Goal: Book appointment/travel/reservation

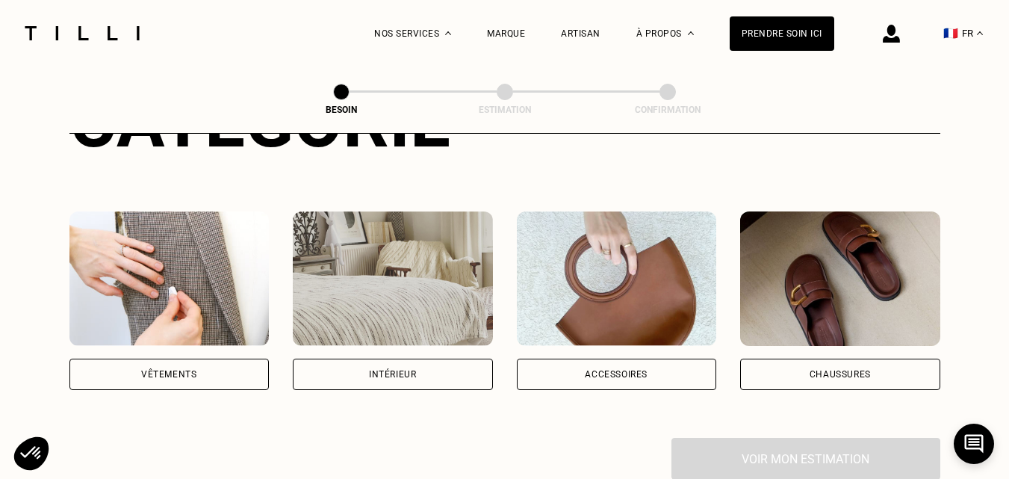
scroll to position [299, 0]
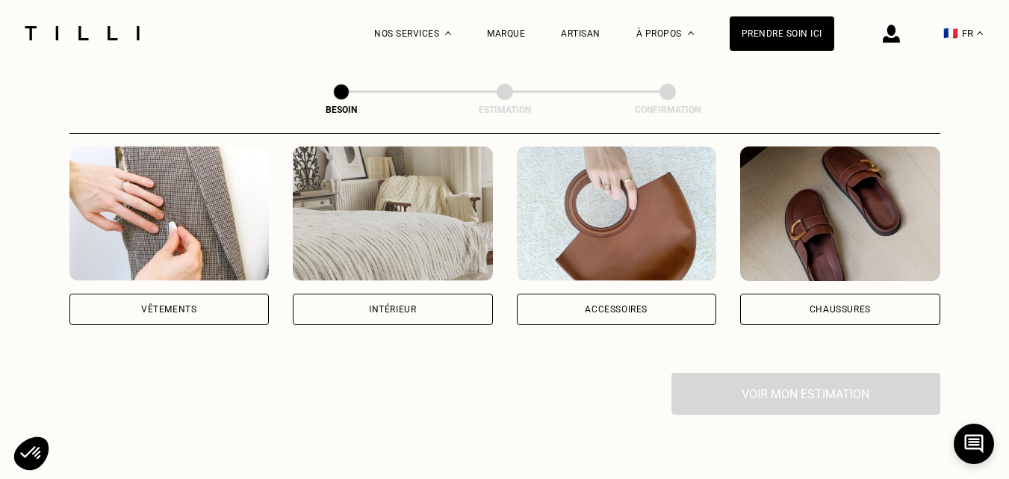
click at [394, 305] on div "Intérieur" at bounding box center [392, 309] width 47 height 9
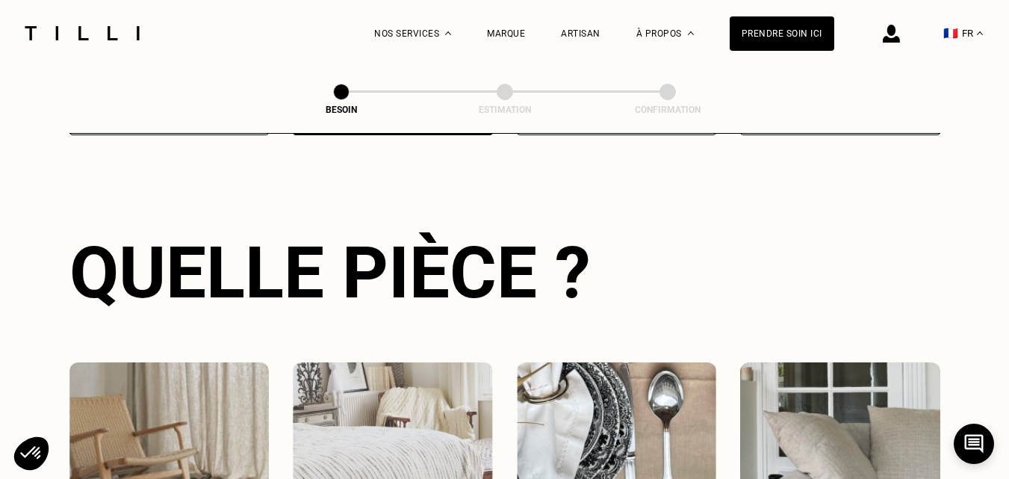
scroll to position [638, 0]
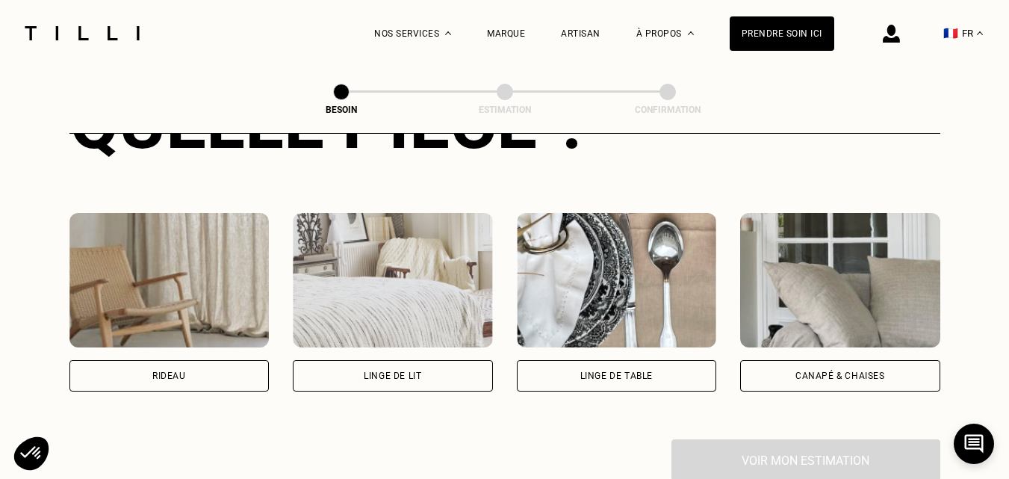
click at [429, 360] on div "Linge de lit" at bounding box center [393, 375] width 200 height 31
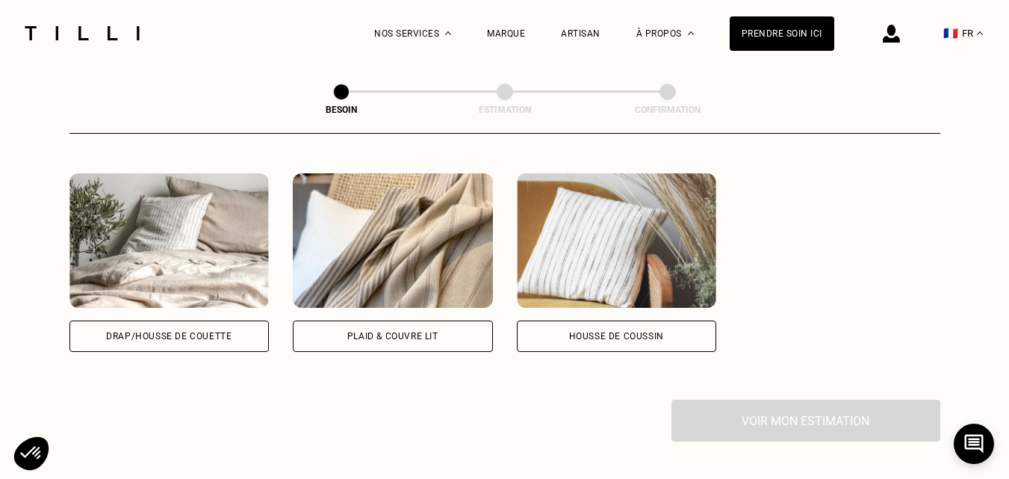
scroll to position [1045, 0]
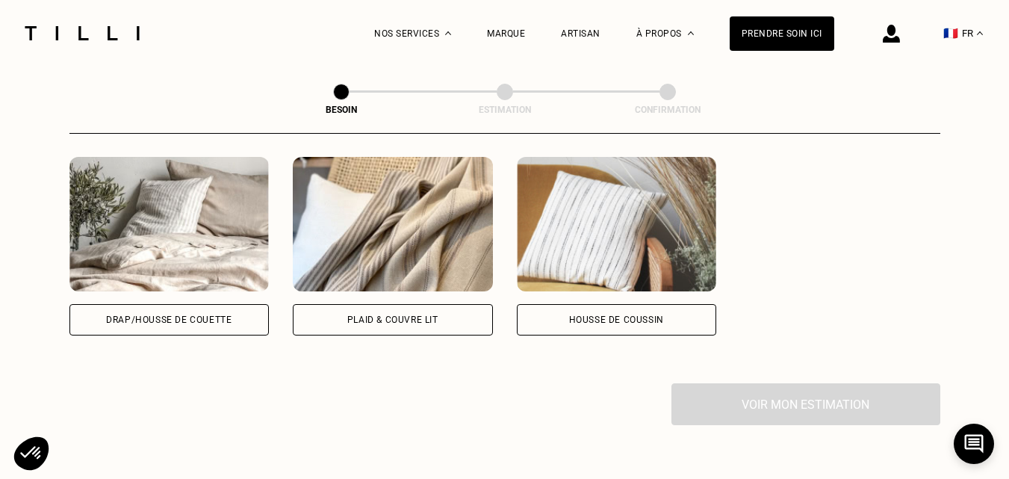
click at [208, 315] on div "Drap/Housse de couette" at bounding box center [168, 319] width 125 height 9
select select "FR"
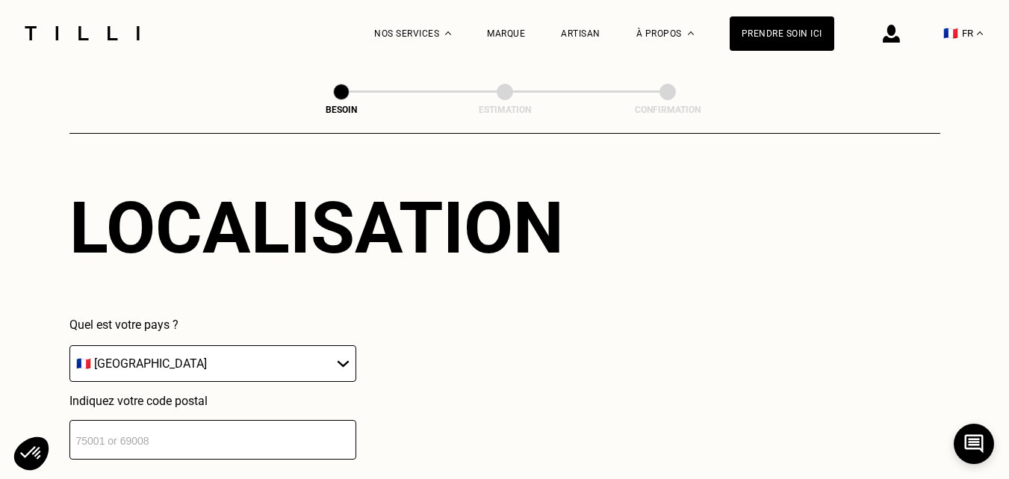
scroll to position [1323, 0]
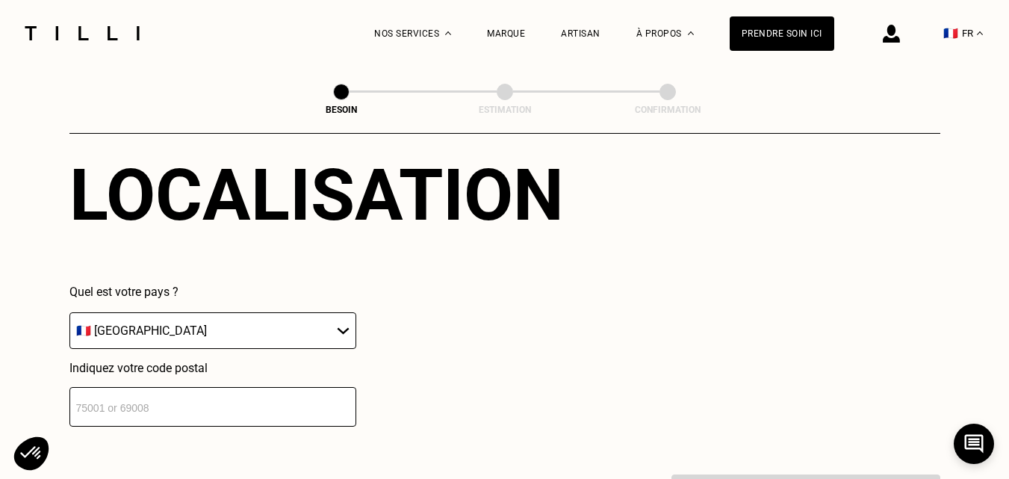
click at [344, 324] on select "🇩🇪 [GEOGRAPHIC_DATA] 🇦🇹 [GEOGRAPHIC_DATA] 🇧🇪 [GEOGRAPHIC_DATA] 🇧🇬 Bulgarie 🇨🇾 C…" at bounding box center [212, 330] width 287 height 37
click at [344, 323] on select "🇩🇪 [GEOGRAPHIC_DATA] 🇦🇹 [GEOGRAPHIC_DATA] 🇧🇪 [GEOGRAPHIC_DATA] 🇧🇬 Bulgarie 🇨🇾 C…" at bounding box center [212, 330] width 287 height 37
click at [277, 394] on input "number" at bounding box center [212, 407] width 287 height 40
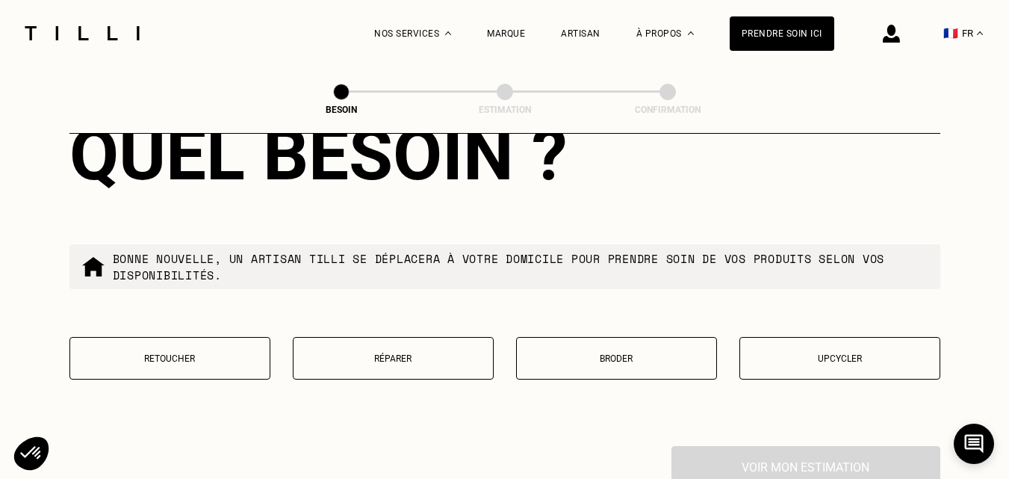
scroll to position [1769, 0]
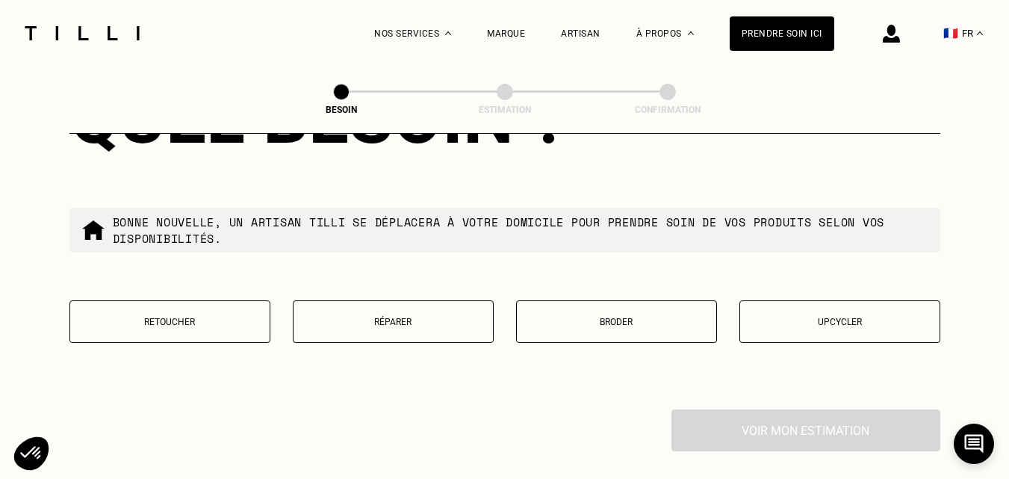
type input "69003"
click at [207, 317] on p "Retoucher" at bounding box center [170, 322] width 184 height 10
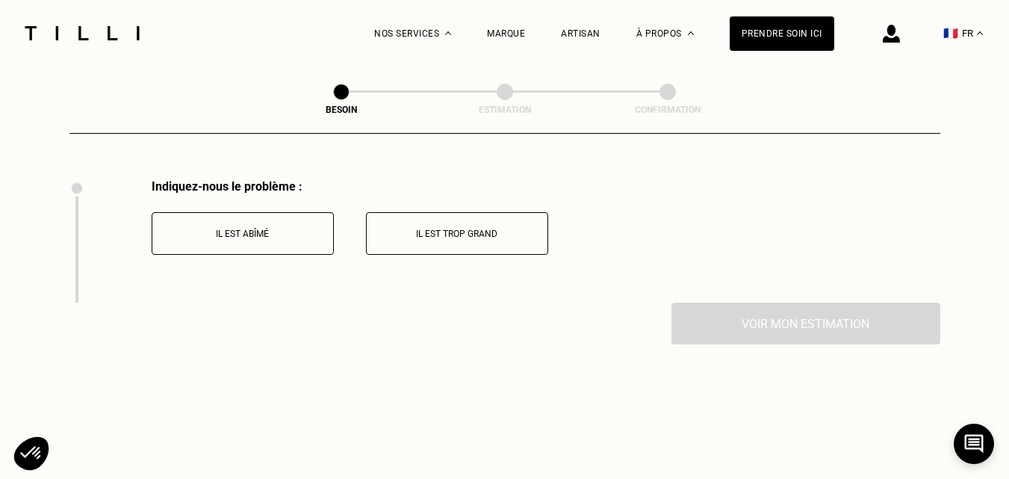
scroll to position [2003, 0]
click at [484, 229] on button "Il est trop grand" at bounding box center [457, 229] width 182 height 43
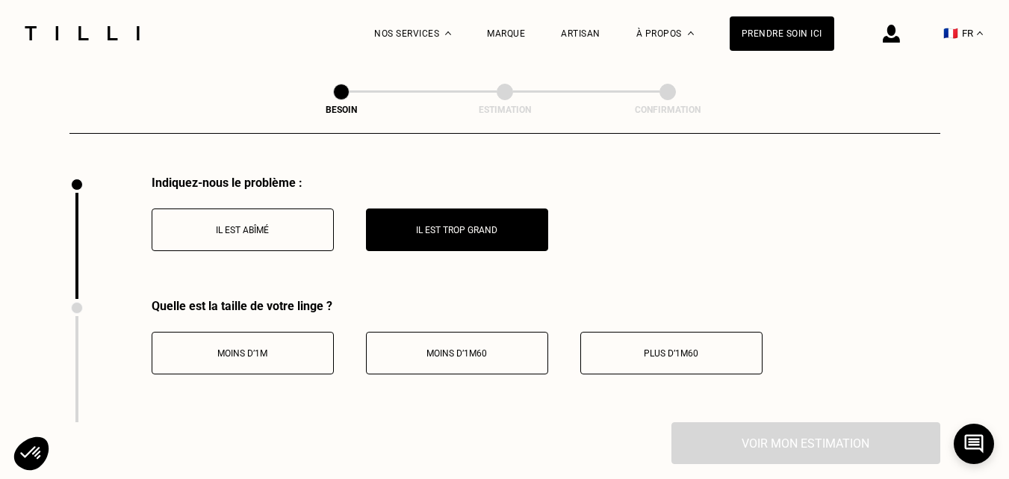
click at [256, 348] on p "Moins d’1m" at bounding box center [243, 353] width 166 height 10
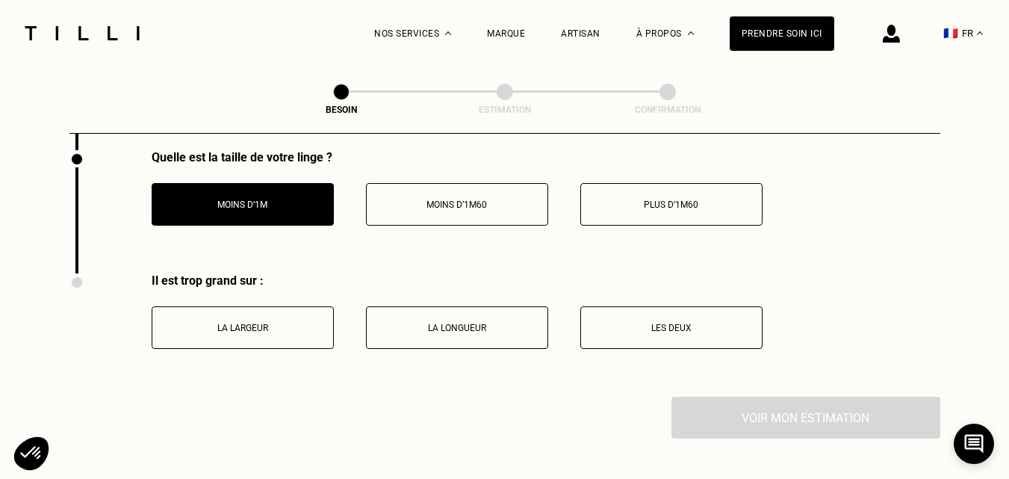
scroll to position [2152, 0]
click at [258, 322] on p "La largeur" at bounding box center [243, 327] width 166 height 10
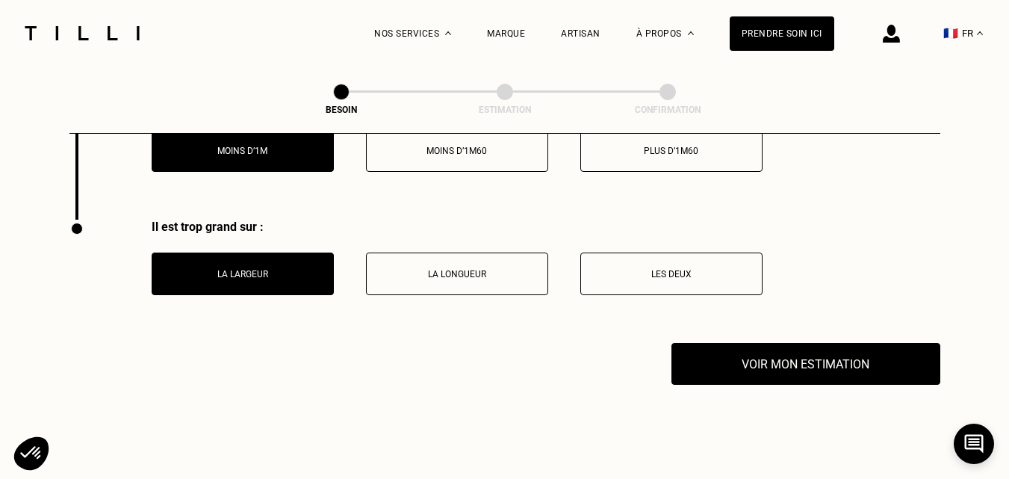
scroll to position [2227, 0]
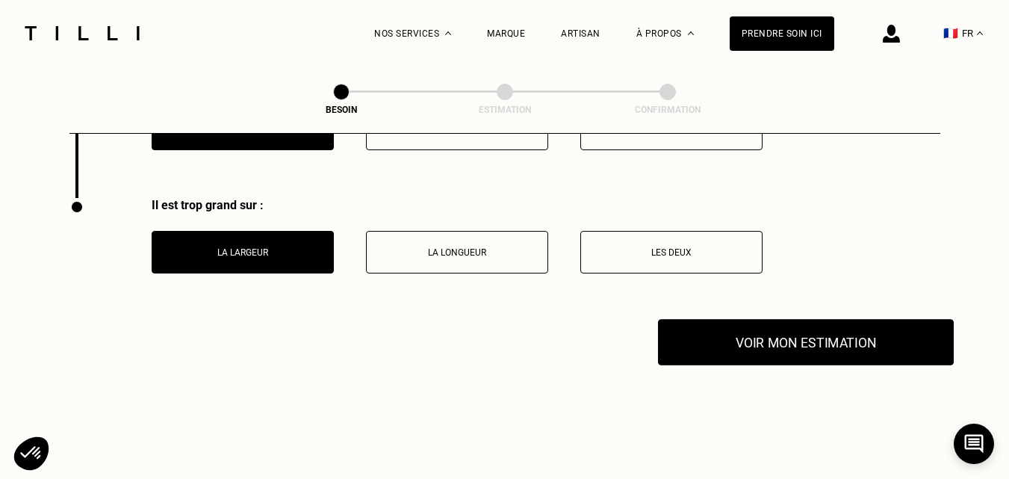
click at [765, 338] on button "Voir mon estimation" at bounding box center [806, 342] width 296 height 46
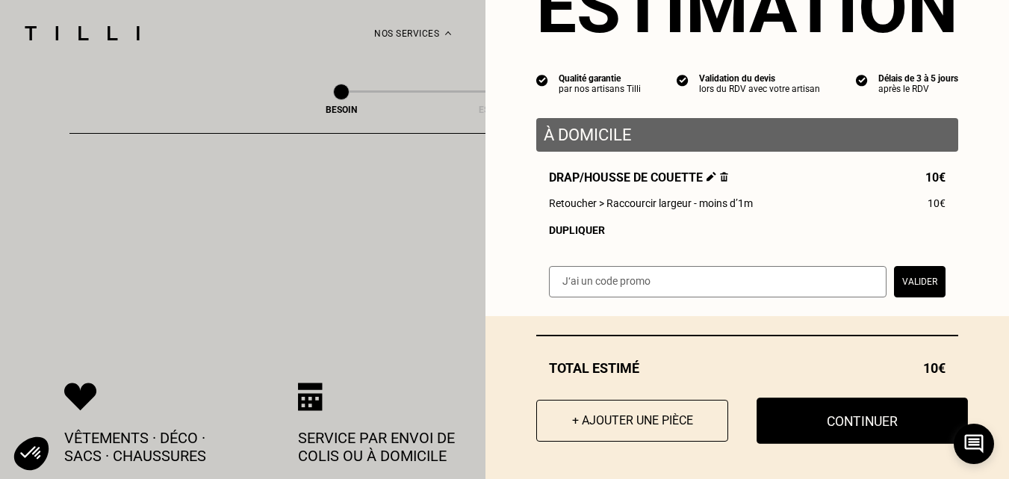
scroll to position [88, 0]
click at [860, 423] on button "Continuer" at bounding box center [861, 420] width 211 height 46
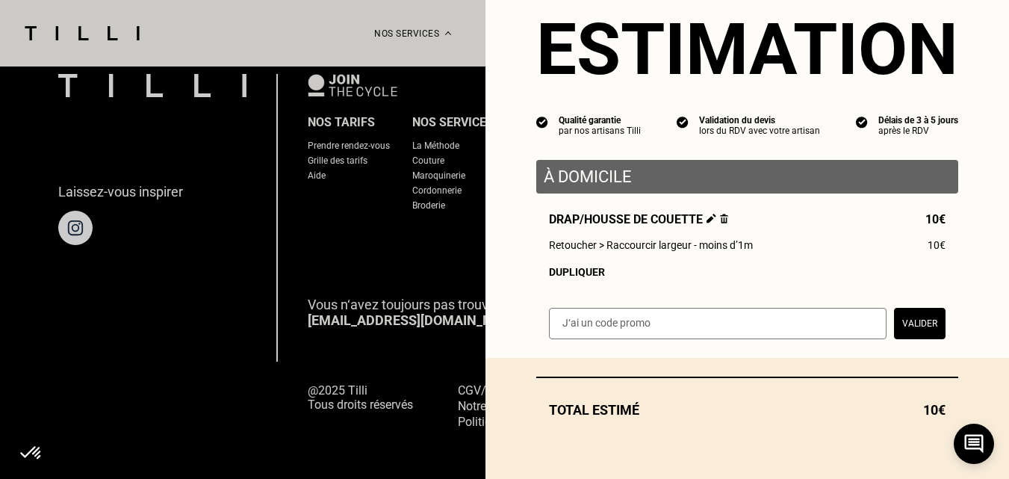
scroll to position [46, 0]
select select "FR"
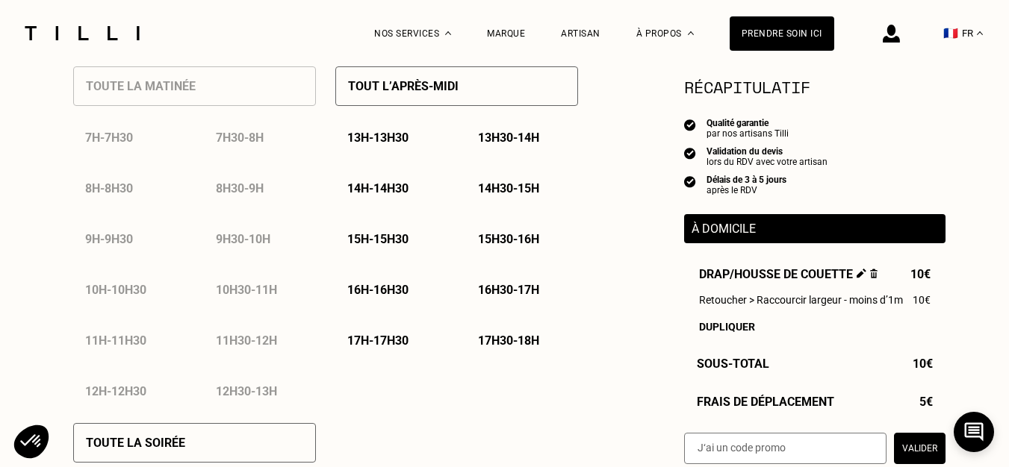
scroll to position [672, 0]
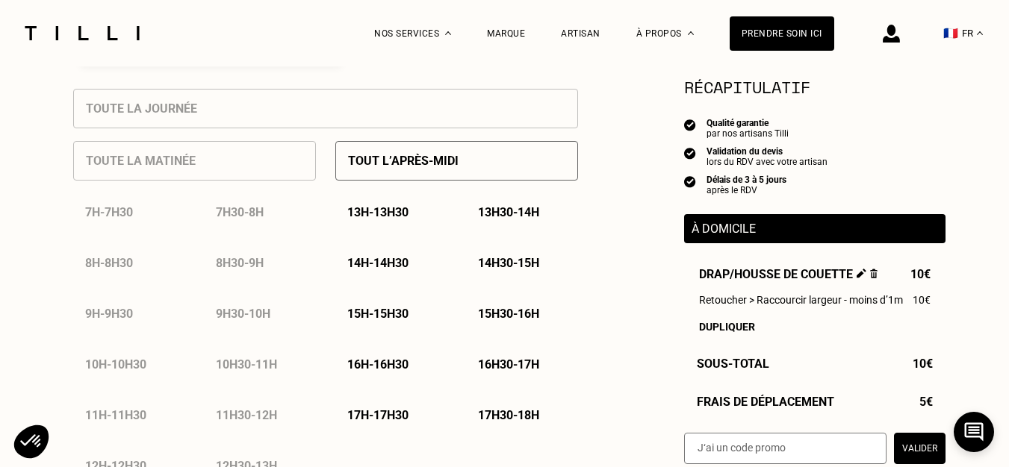
click at [391, 265] on p "14h - 14h30" at bounding box center [377, 263] width 61 height 14
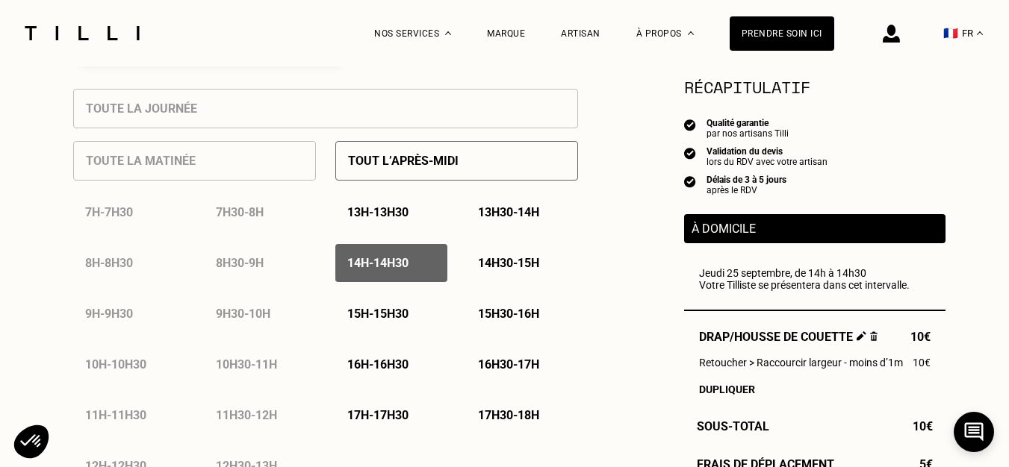
click at [502, 265] on p "14h30 - 15h" at bounding box center [508, 263] width 61 height 14
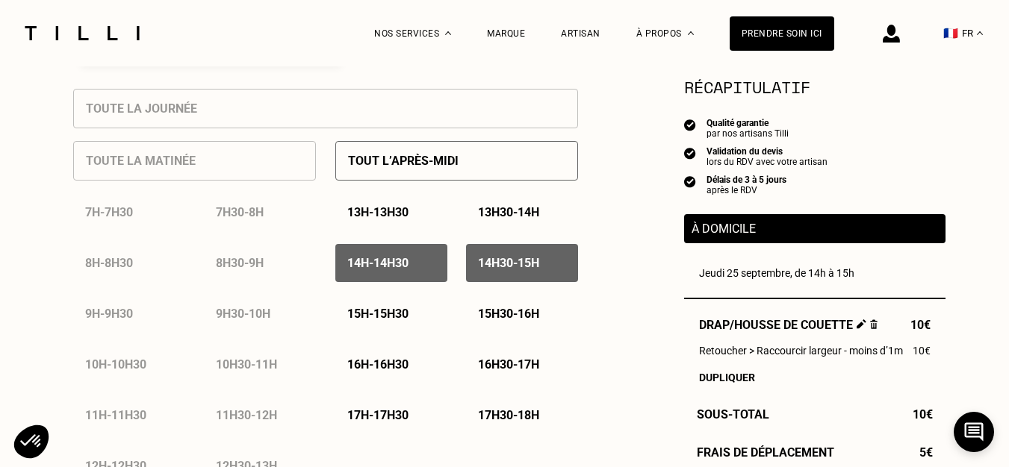
click at [395, 317] on p "15h - 15h30" at bounding box center [377, 314] width 61 height 14
click at [522, 318] on p "15h30 - 16h" at bounding box center [508, 314] width 61 height 14
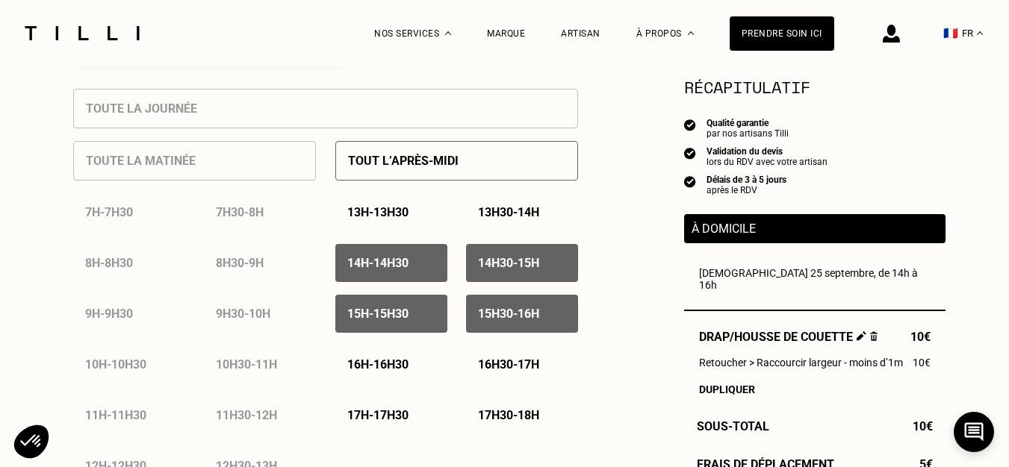
click at [388, 366] on p "16h - 16h30" at bounding box center [377, 365] width 61 height 14
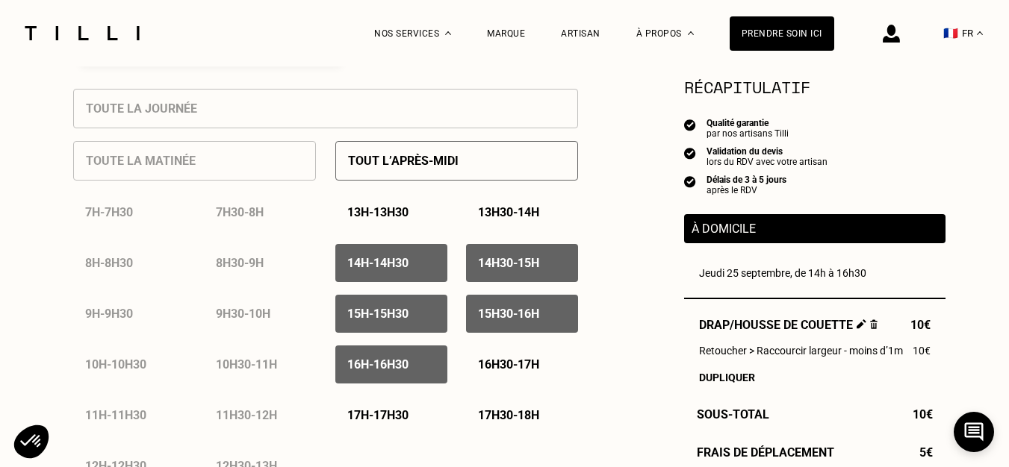
click at [523, 370] on p "16h30 - 17h" at bounding box center [508, 365] width 61 height 14
click at [379, 316] on p "15h - 15h30" at bounding box center [377, 314] width 61 height 14
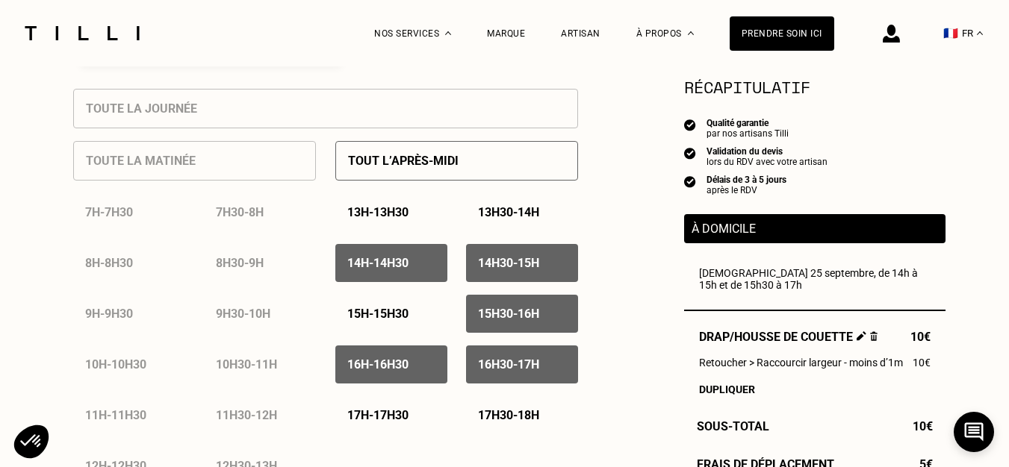
click at [519, 327] on div "15h30 - 16h" at bounding box center [522, 314] width 112 height 38
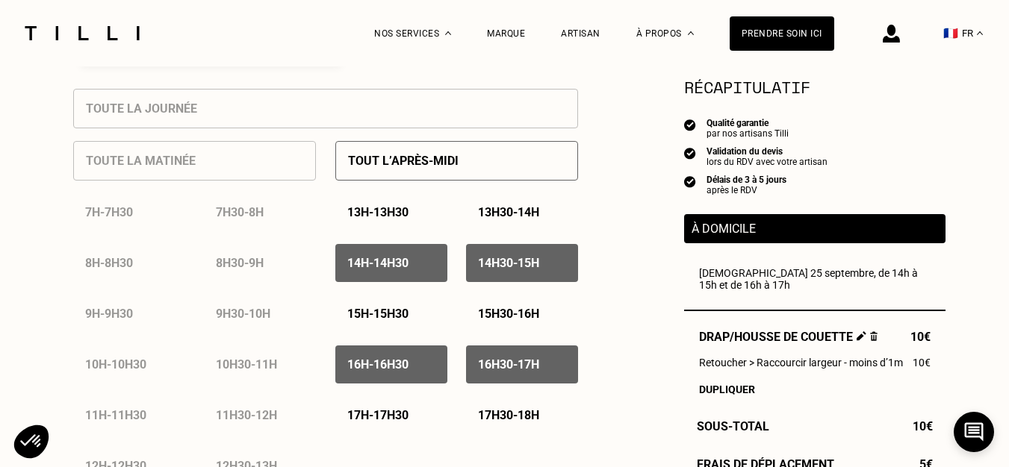
click at [408, 366] on p "16h - 16h30" at bounding box center [377, 365] width 61 height 14
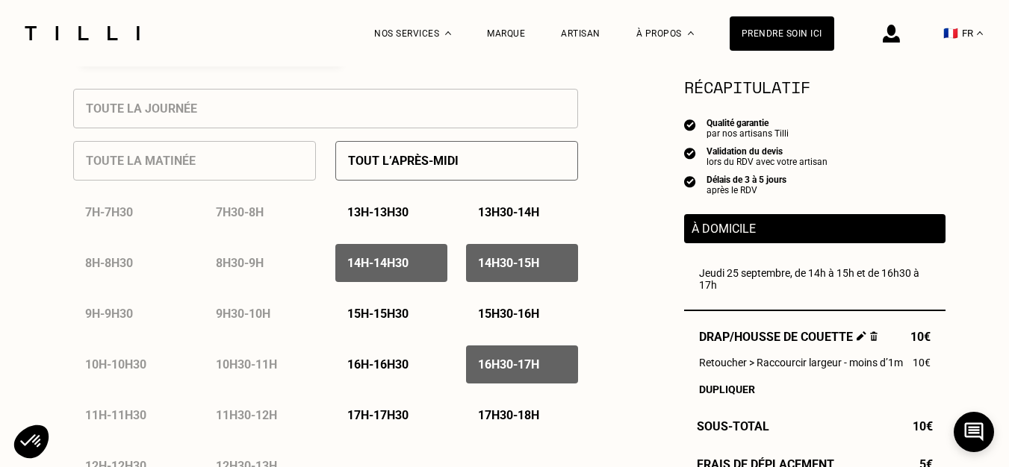
click at [514, 363] on p "16h30 - 17h" at bounding box center [508, 365] width 61 height 14
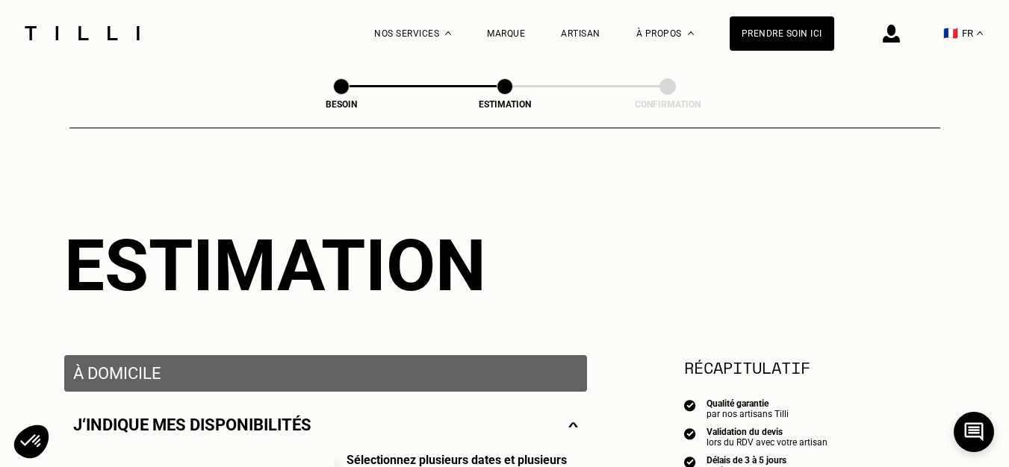
scroll to position [0, 0]
